Goal: Information Seeking & Learning: Check status

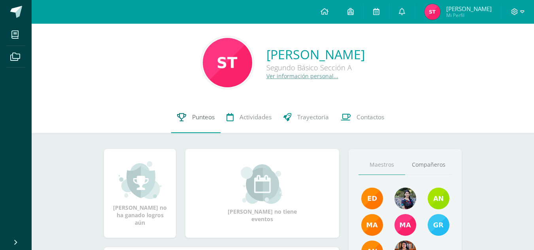
click at [182, 122] on link "Punteos" at bounding box center [195, 118] width 49 height 32
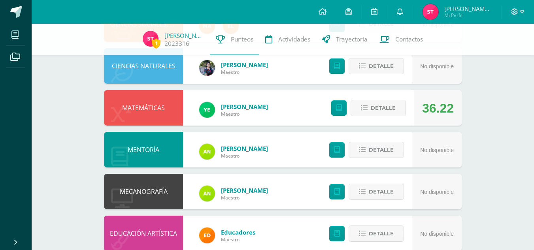
scroll to position [429, 0]
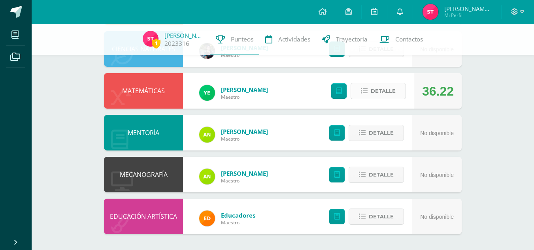
click at [376, 91] on span "Detalle" at bounding box center [383, 91] width 25 height 15
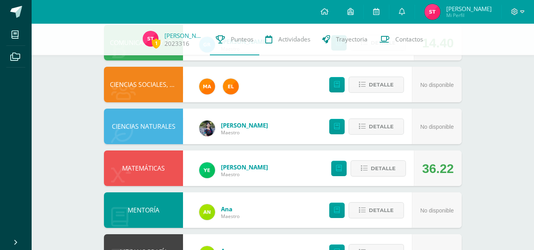
scroll to position [350, 0]
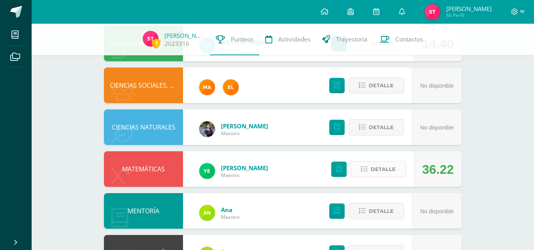
click at [376, 169] on span "Detalle" at bounding box center [383, 169] width 25 height 15
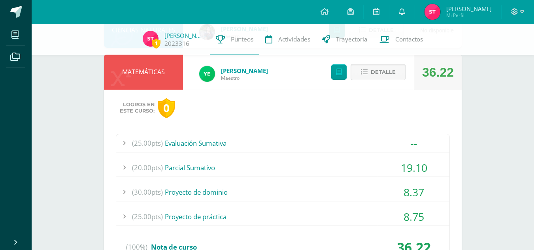
scroll to position [450, 0]
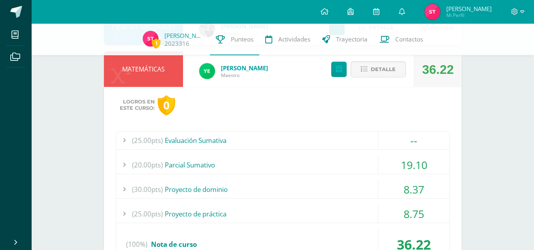
click at [382, 218] on div "8.75" at bounding box center [413, 214] width 71 height 18
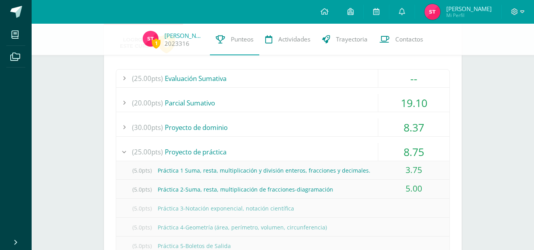
scroll to position [516, 0]
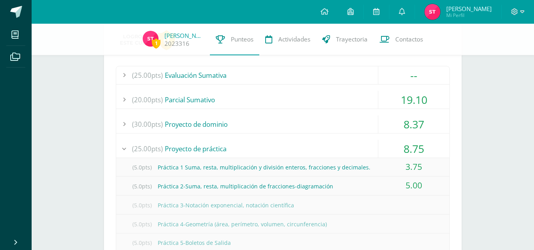
click at [367, 142] on div "(25.00pts) Proyecto de práctica" at bounding box center [282, 149] width 333 height 18
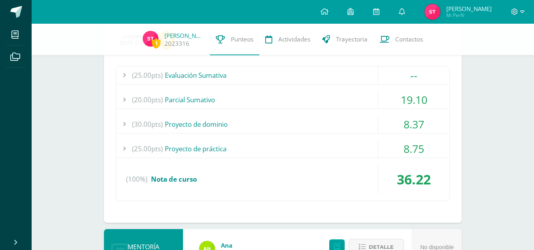
click at [337, 126] on div "(30.00pts) Proyecto de dominio" at bounding box center [282, 124] width 333 height 18
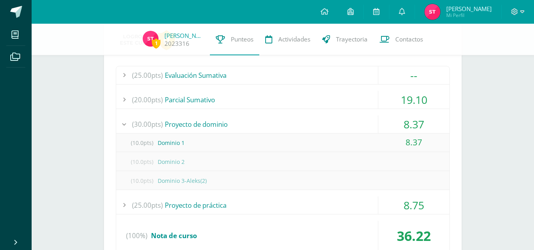
click at [337, 126] on div "(30.00pts) Proyecto de dominio" at bounding box center [282, 124] width 333 height 18
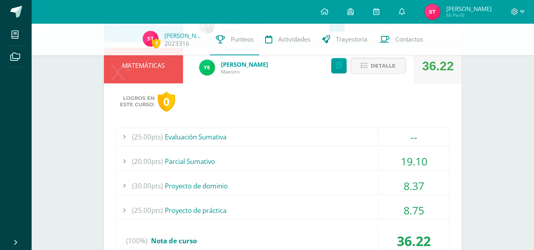
scroll to position [410, 0]
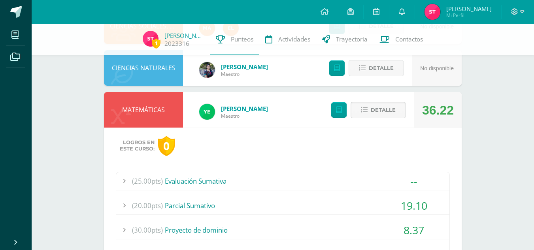
click at [399, 115] on button "Detalle" at bounding box center [378, 110] width 55 height 16
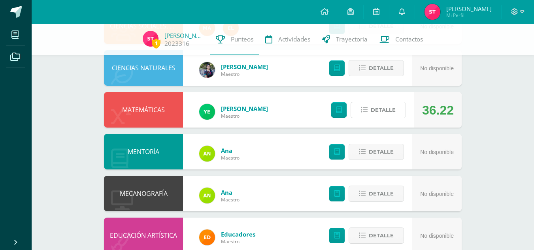
scroll to position [429, 0]
